Goal: Task Accomplishment & Management: Complete application form

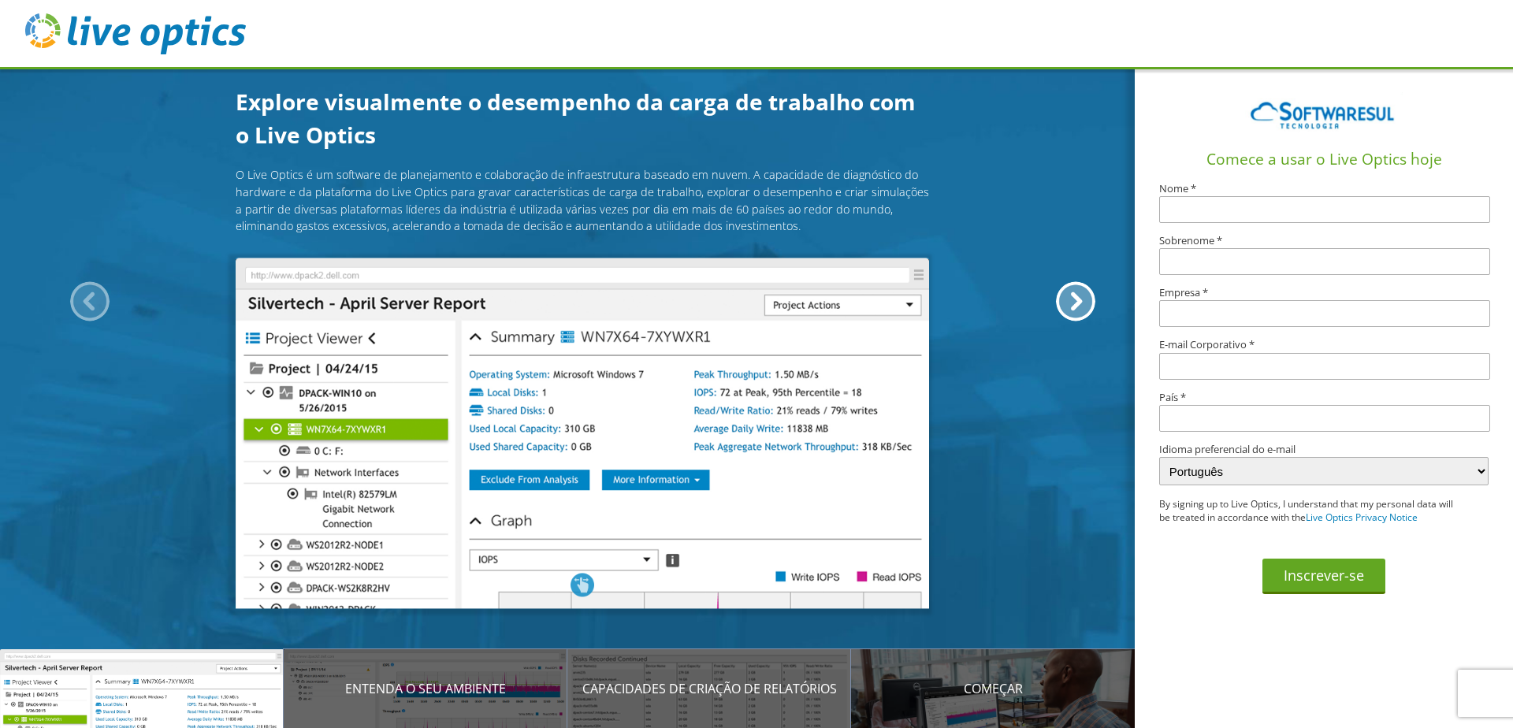
click at [1241, 214] on input "text" at bounding box center [1324, 209] width 331 height 27
type input "Diogo"
type input "Tabet"
type input "Dancor"
click at [1218, 359] on input "text" at bounding box center [1324, 366] width 331 height 27
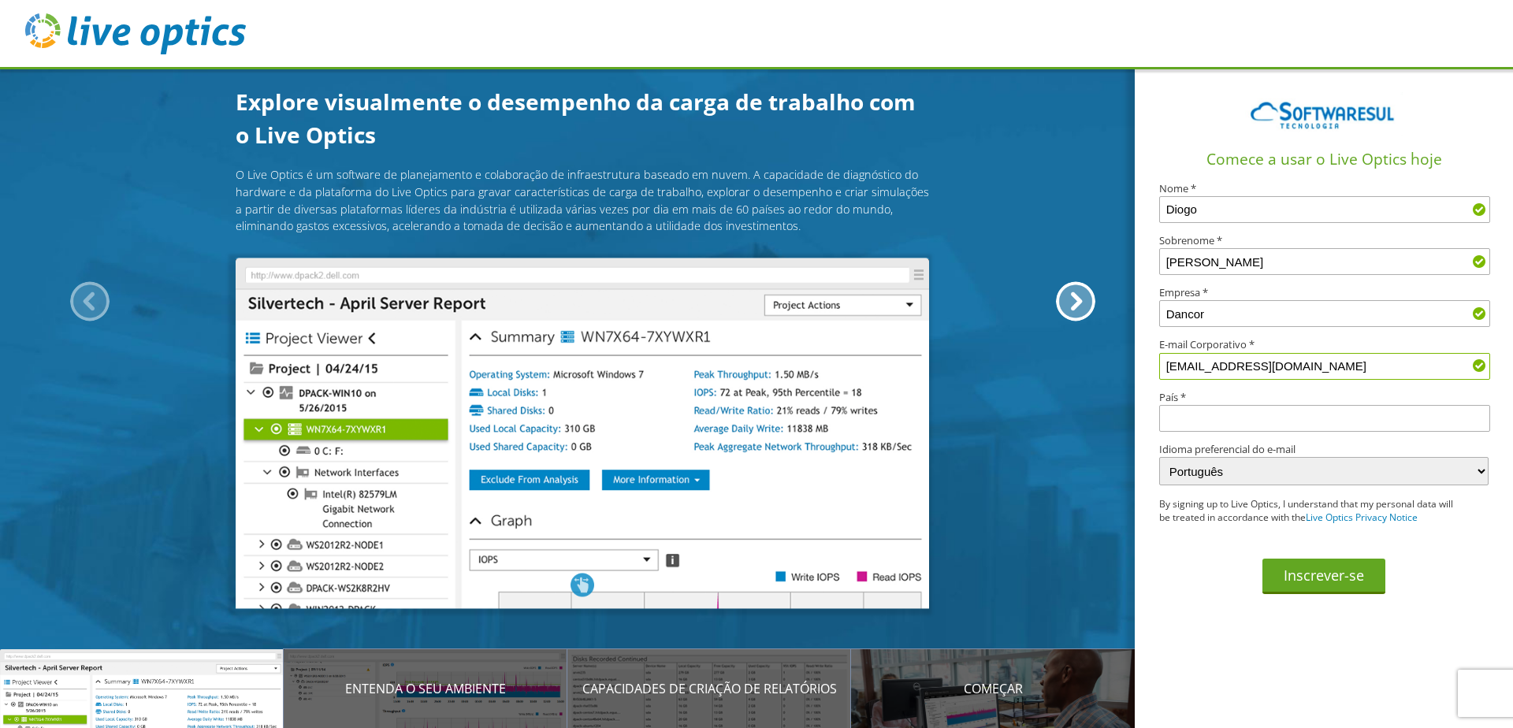
type input "diogo.tristao@dancor.com.br"
click at [1245, 409] on input "text" at bounding box center [1324, 418] width 331 height 27
type input "[GEOGRAPHIC_DATA]"
click at [1294, 563] on button "Inscrever-se" at bounding box center [1323, 576] width 123 height 35
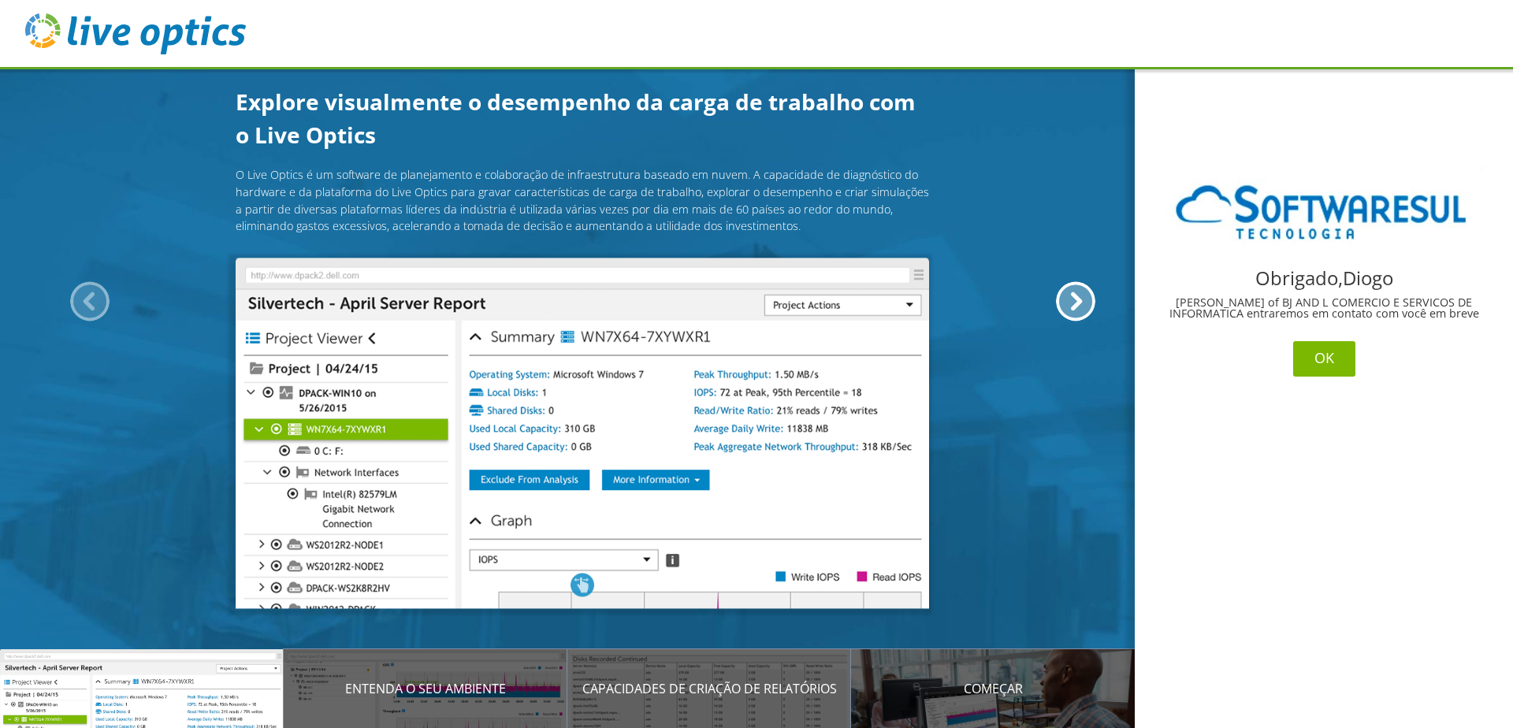
click at [1325, 359] on button "OK" at bounding box center [1324, 358] width 62 height 35
